Goal: Transaction & Acquisition: Book appointment/travel/reservation

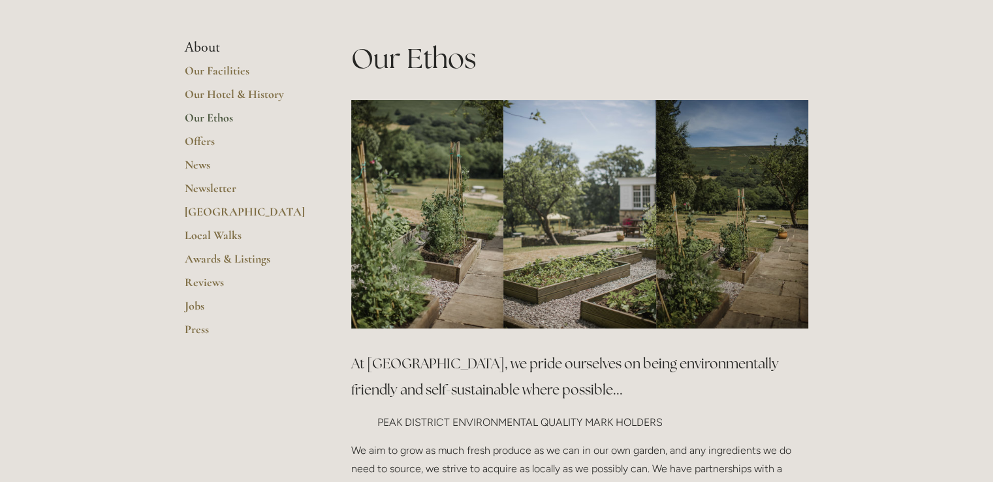
scroll to position [212, 0]
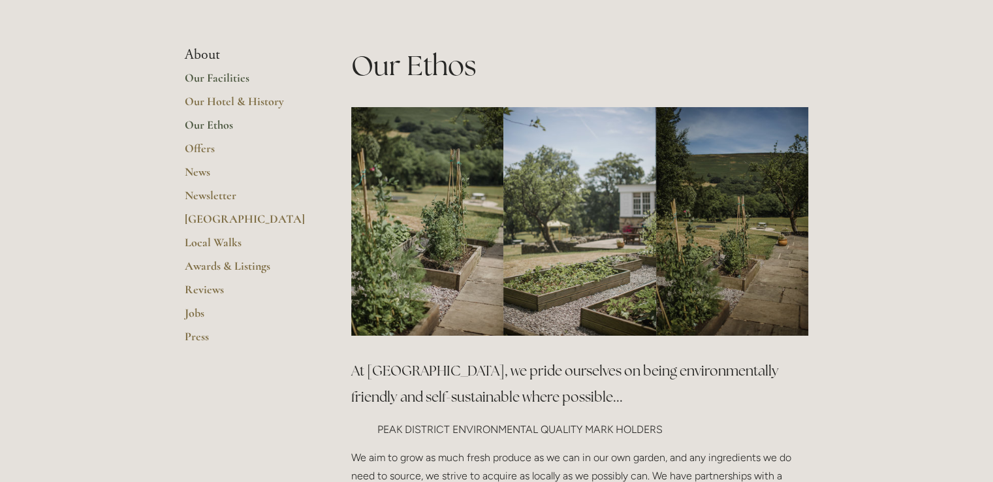
click at [189, 77] on link "Our Facilities" at bounding box center [247, 83] width 125 height 24
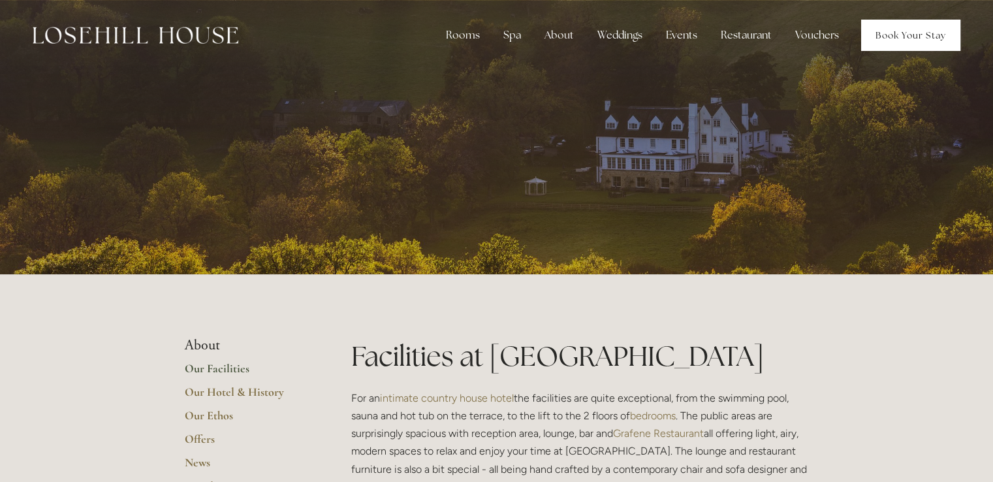
click at [893, 37] on link "Book Your Stay" at bounding box center [910, 35] width 99 height 31
